Goal: Transaction & Acquisition: Purchase product/service

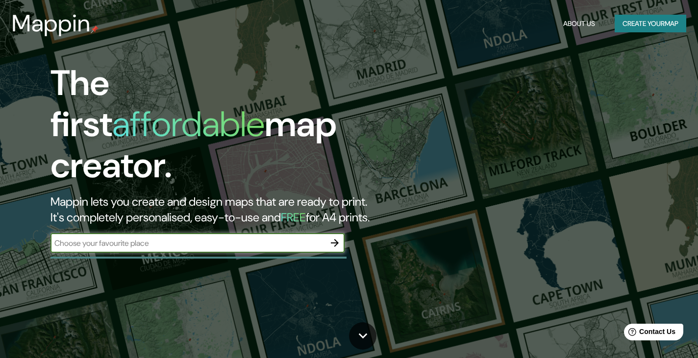
click at [201, 233] on div "​" at bounding box center [197, 244] width 294 height 22
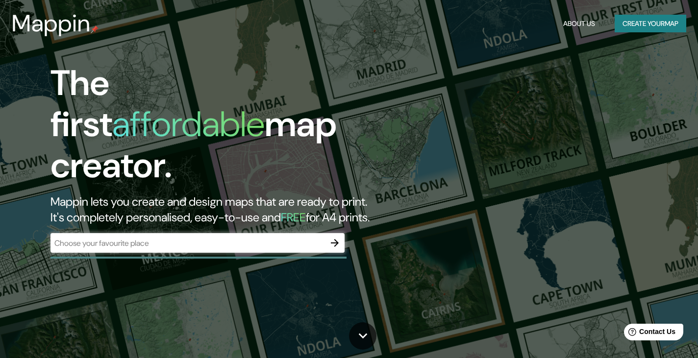
click at [203, 238] on input "text" at bounding box center [187, 243] width 275 height 11
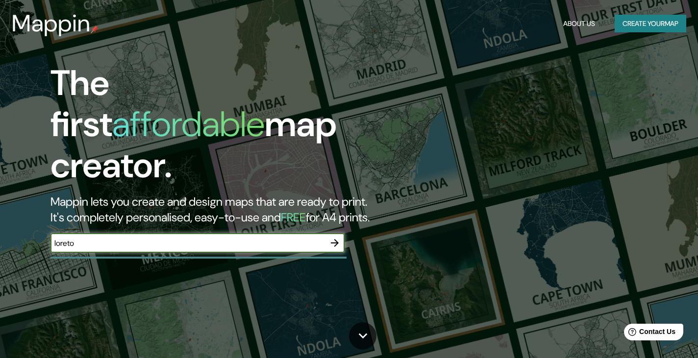
type input "loreto"
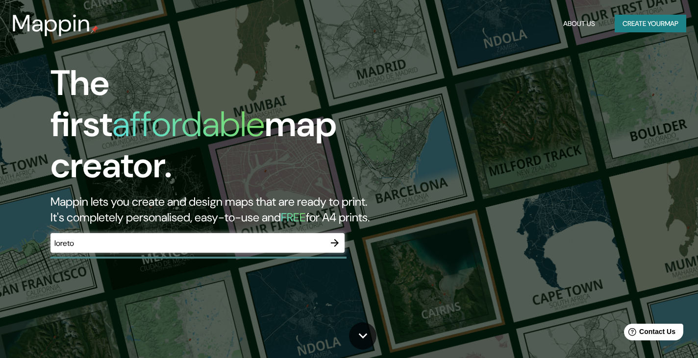
click at [343, 233] on div at bounding box center [335, 243] width 20 height 20
click at [333, 237] on icon "button" at bounding box center [335, 243] width 12 height 12
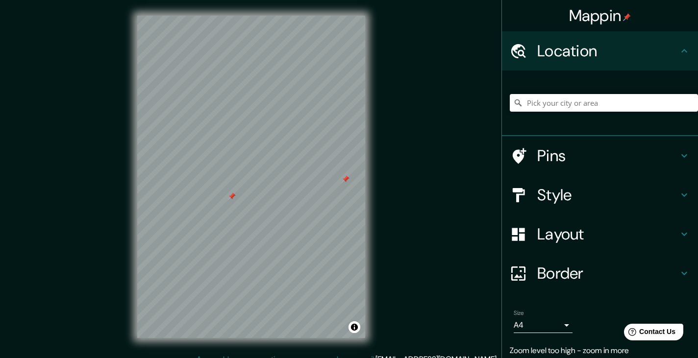
click at [228, 195] on div at bounding box center [232, 197] width 8 height 8
click at [575, 90] on div at bounding box center [604, 102] width 188 height 49
click at [576, 104] on input "Pick your city or area" at bounding box center [604, 103] width 188 height 18
type input "l"
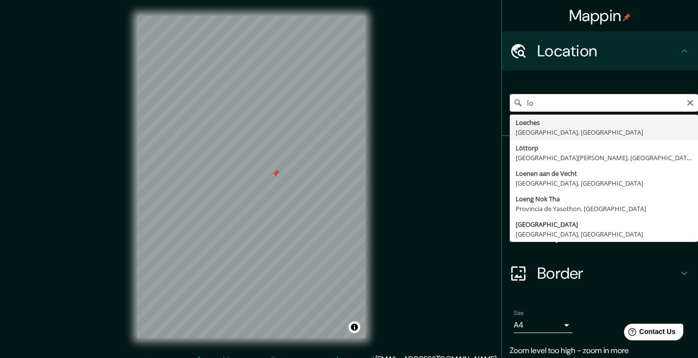
type input "l"
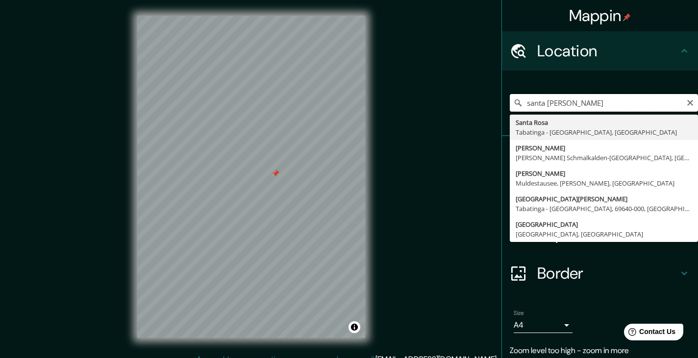
click at [666, 100] on input "santa [PERSON_NAME]" at bounding box center [604, 103] width 188 height 18
click at [678, 96] on input "santa [PERSON_NAME]" at bounding box center [604, 103] width 188 height 18
type input "santa [PERSON_NAME]"
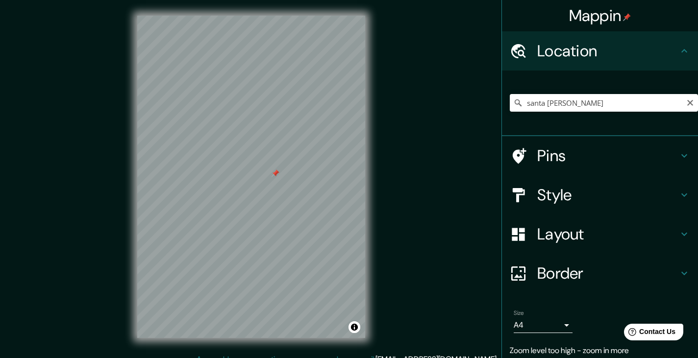
click at [687, 101] on icon "Clear" at bounding box center [690, 103] width 6 height 6
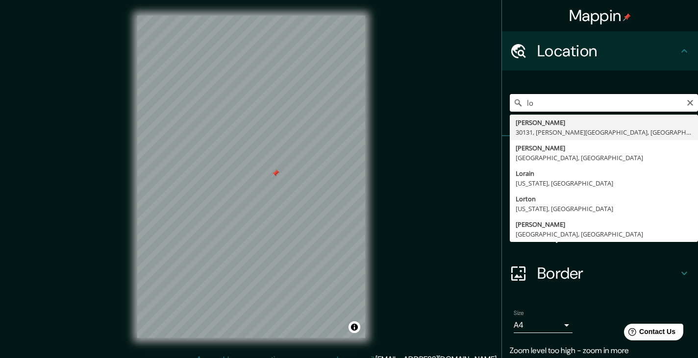
type input "l"
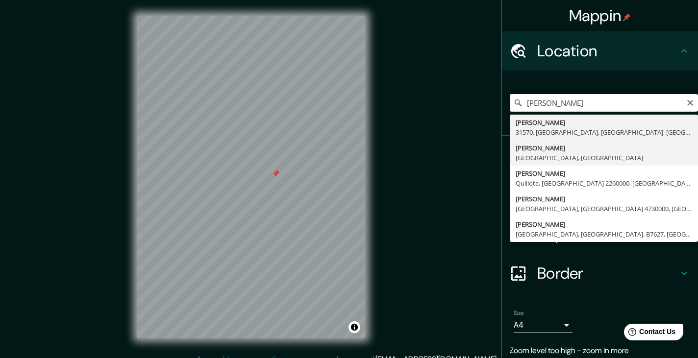
type input "[PERSON_NAME], [GEOGRAPHIC_DATA], [GEOGRAPHIC_DATA]"
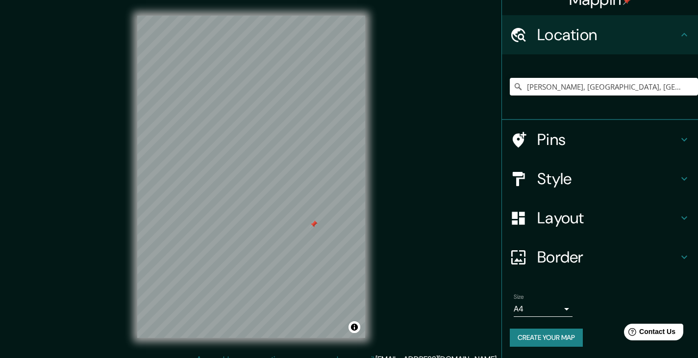
scroll to position [16, 0]
click at [587, 184] on h4 "Style" at bounding box center [607, 179] width 141 height 20
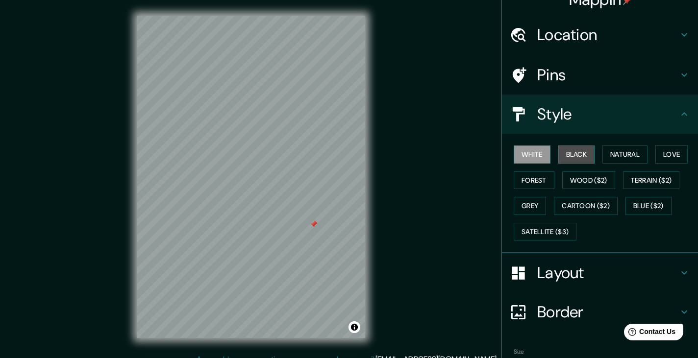
click at [570, 157] on button "Black" at bounding box center [576, 155] width 37 height 18
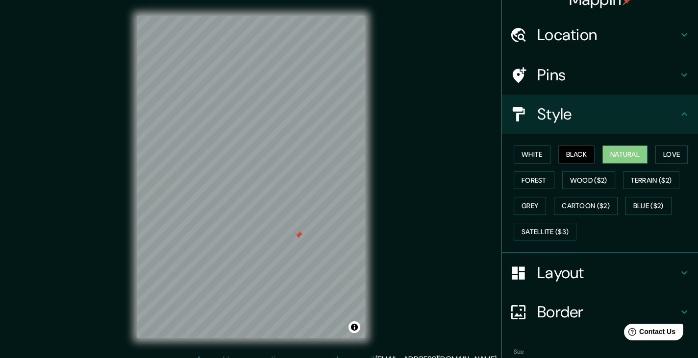
click at [619, 156] on button "Natural" at bounding box center [624, 155] width 45 height 18
click at [666, 147] on button "Love" at bounding box center [671, 155] width 32 height 18
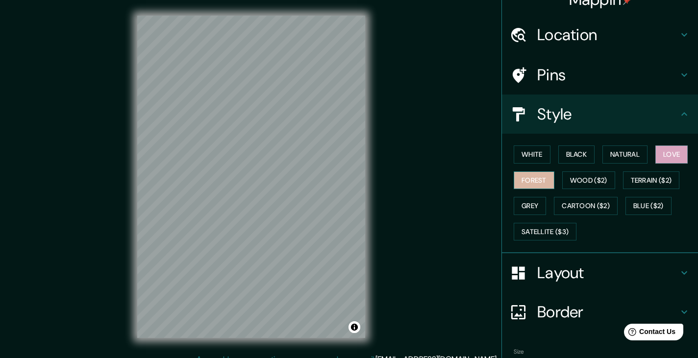
click at [534, 180] on button "Forest" at bounding box center [534, 181] width 41 height 18
click at [524, 208] on button "Grey" at bounding box center [530, 206] width 32 height 18
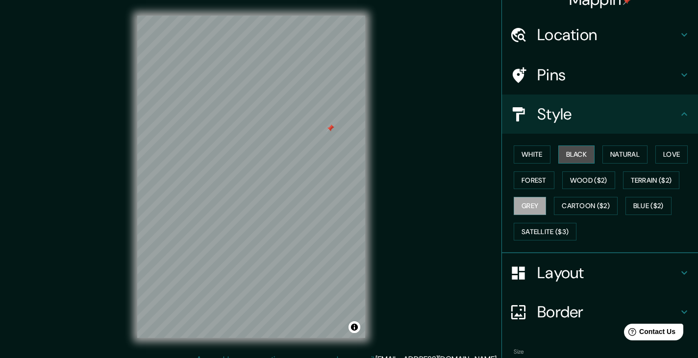
click at [581, 154] on button "Black" at bounding box center [576, 155] width 37 height 18
click at [519, 152] on button "White" at bounding box center [532, 155] width 37 height 18
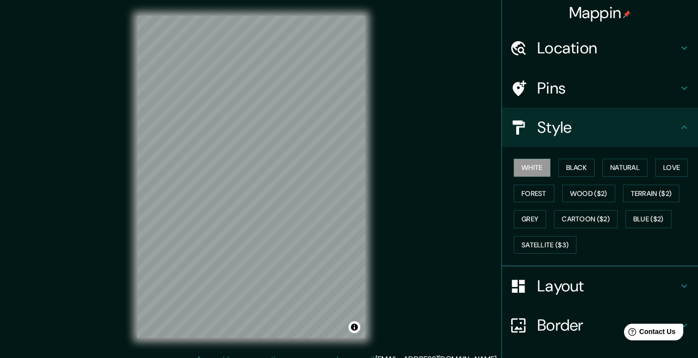
scroll to position [0, 0]
